Goal: Task Accomplishment & Management: Manage account settings

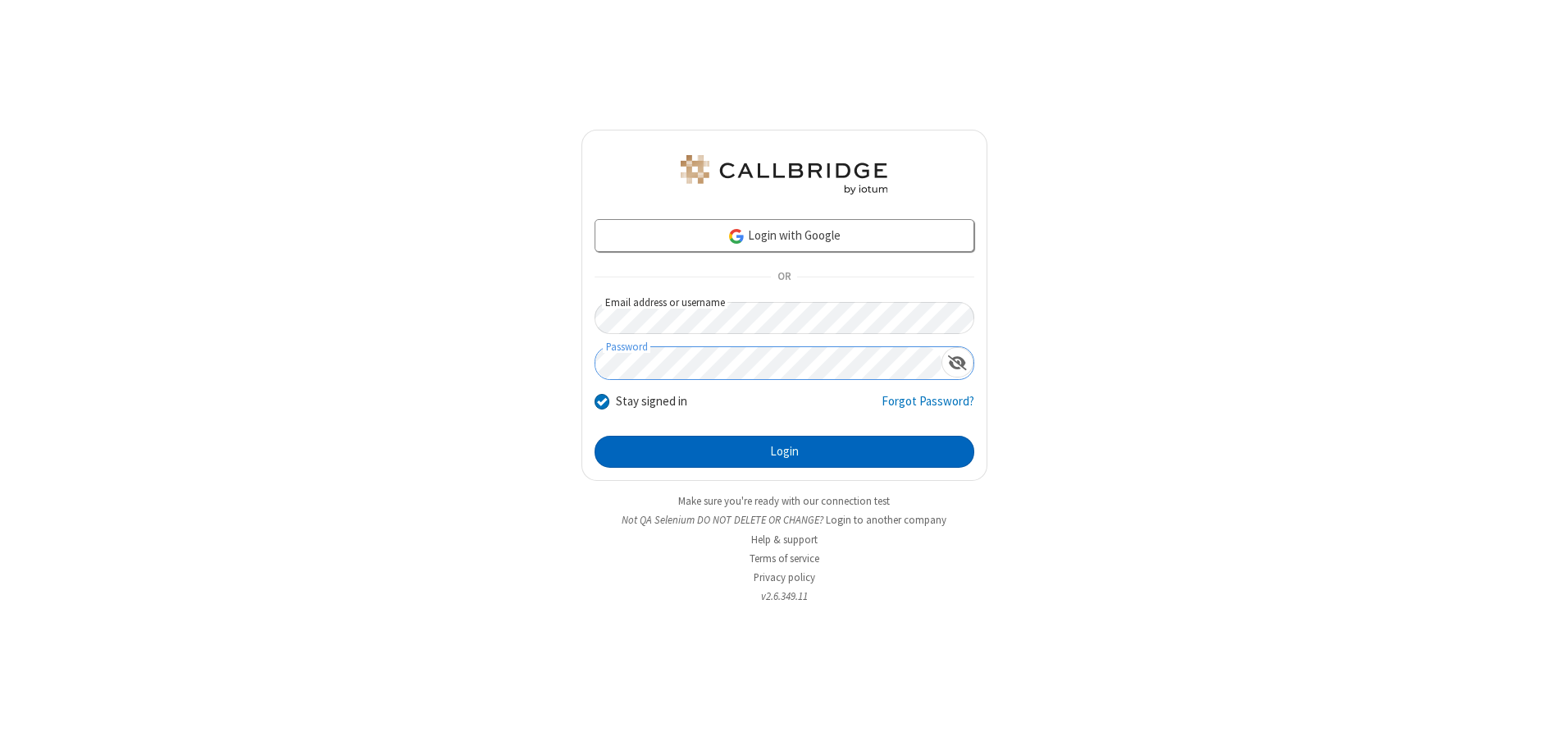
click at [784, 452] on button "Login" at bounding box center [784, 453] width 380 height 33
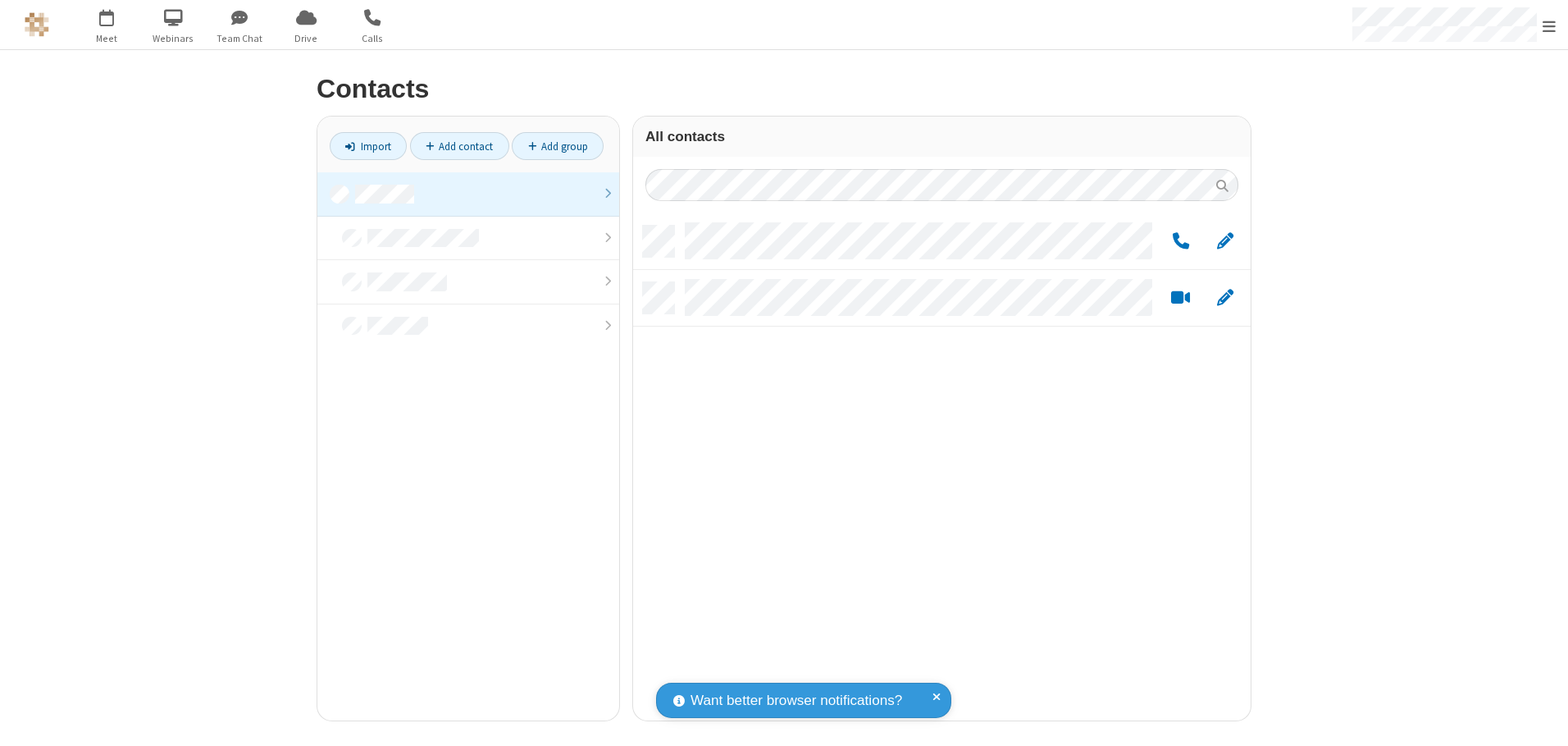
scroll to position [495, 605]
click at [468, 193] on link at bounding box center [468, 194] width 302 height 44
click at [1225, 240] on span "Edit" at bounding box center [1226, 242] width 17 height 20
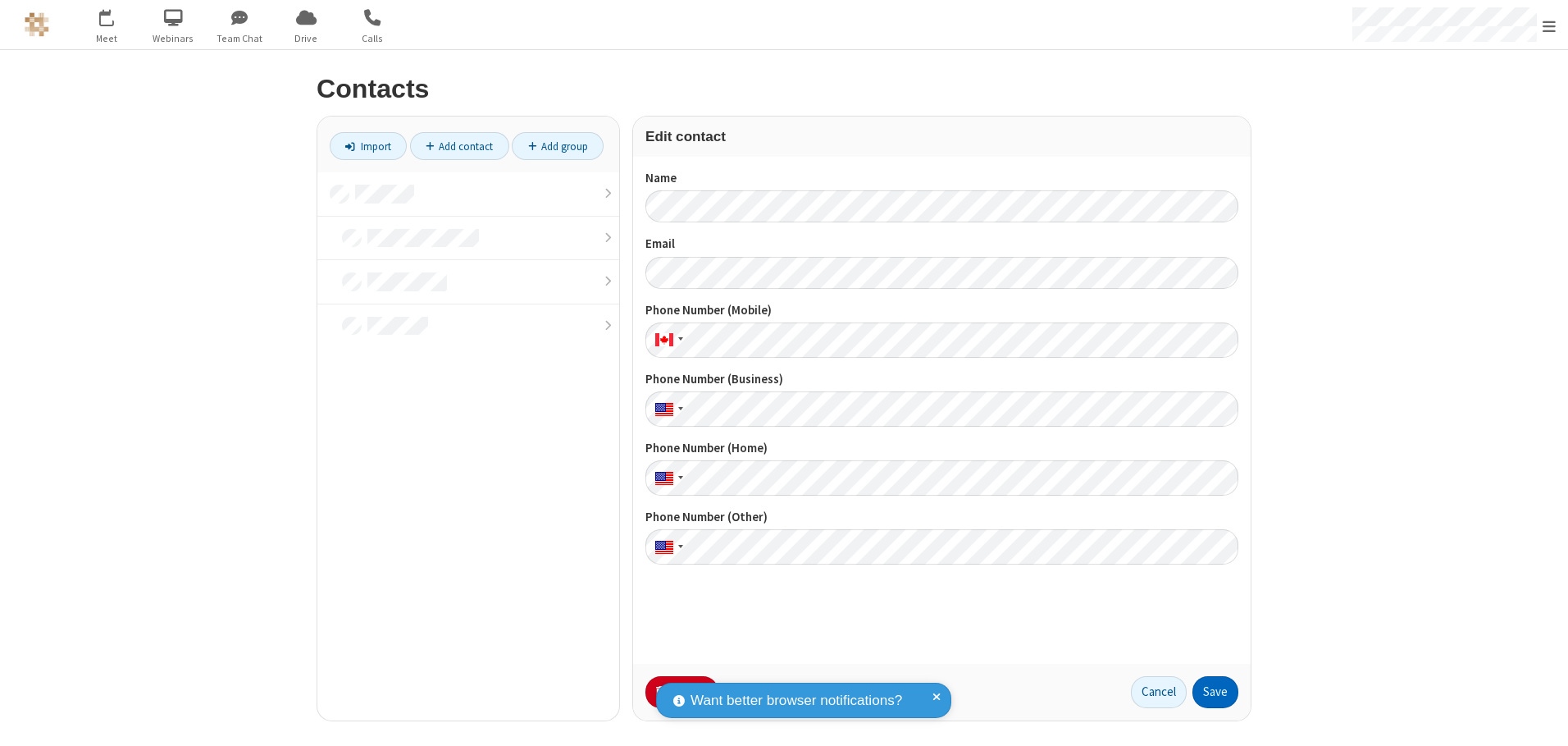
click at [1216, 692] on button "Save" at bounding box center [1216, 693] width 46 height 33
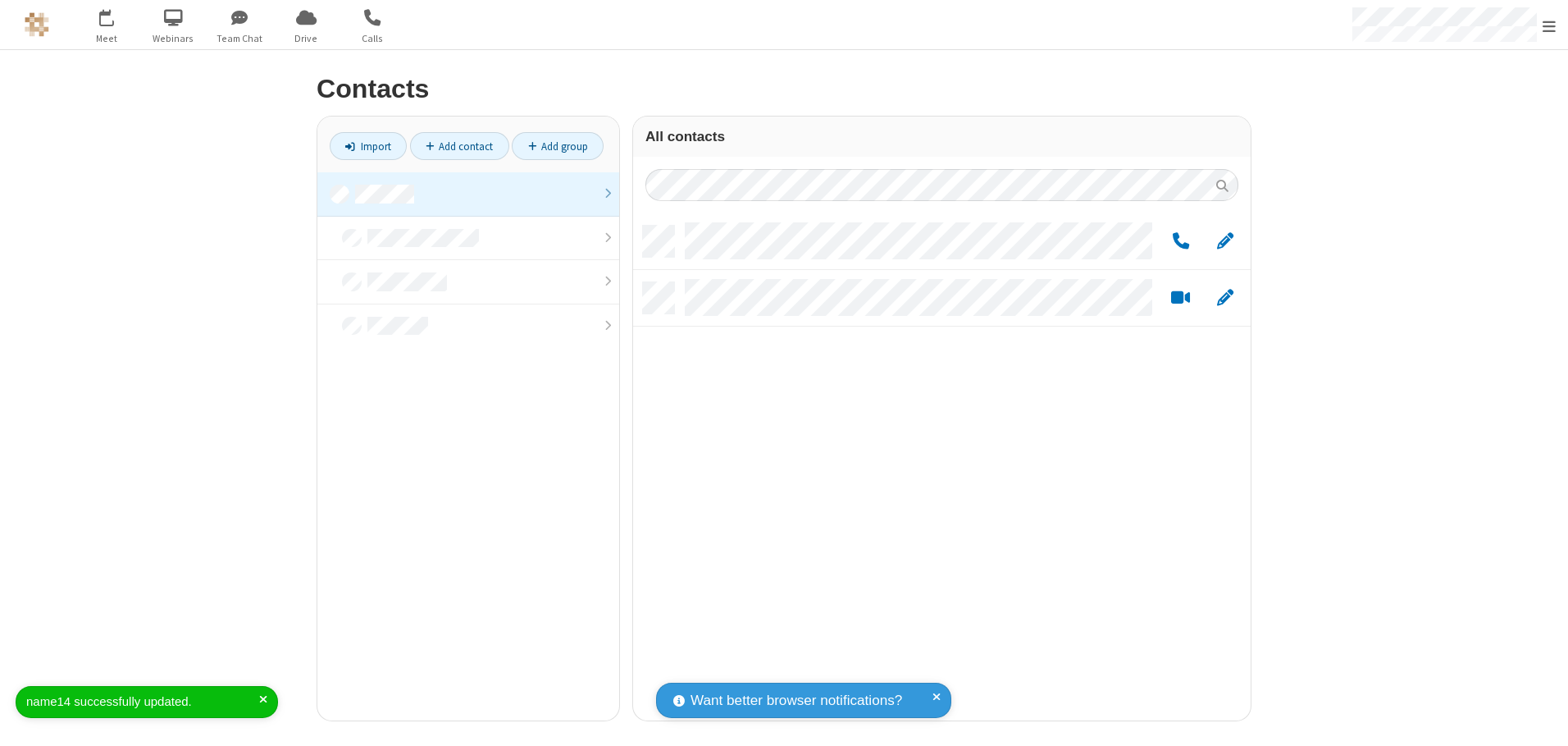
scroll to position [495, 605]
